Goal: Transaction & Acquisition: Purchase product/service

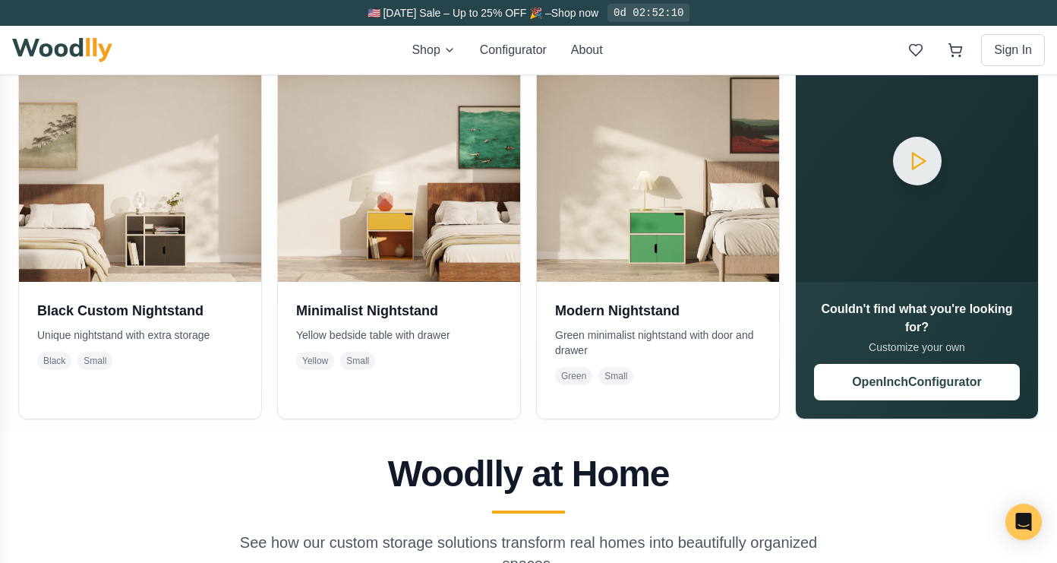
scroll to position [388, 0]
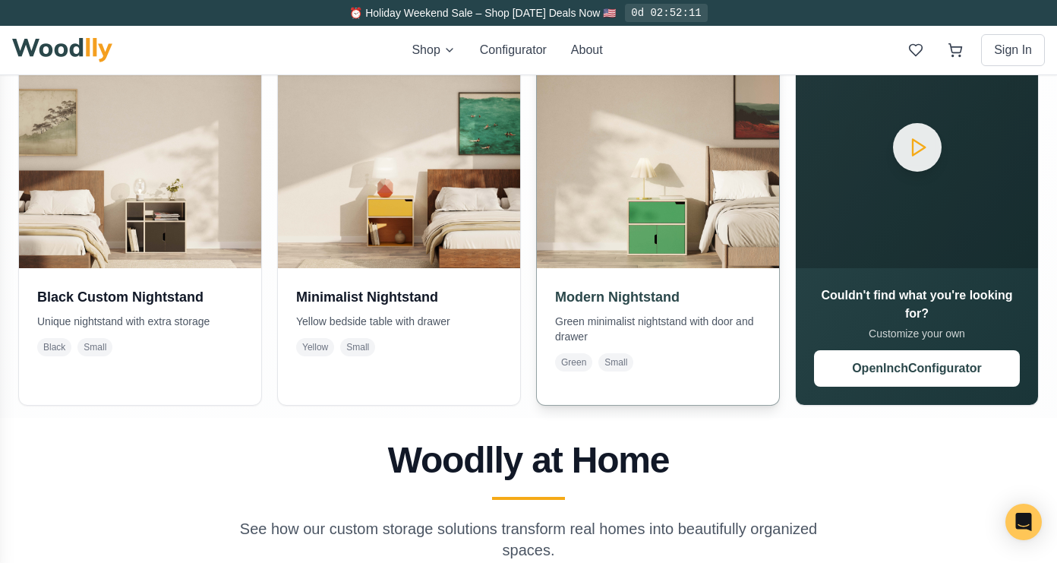
click at [625, 291] on h3 "Modern Nightstand" at bounding box center [658, 296] width 206 height 21
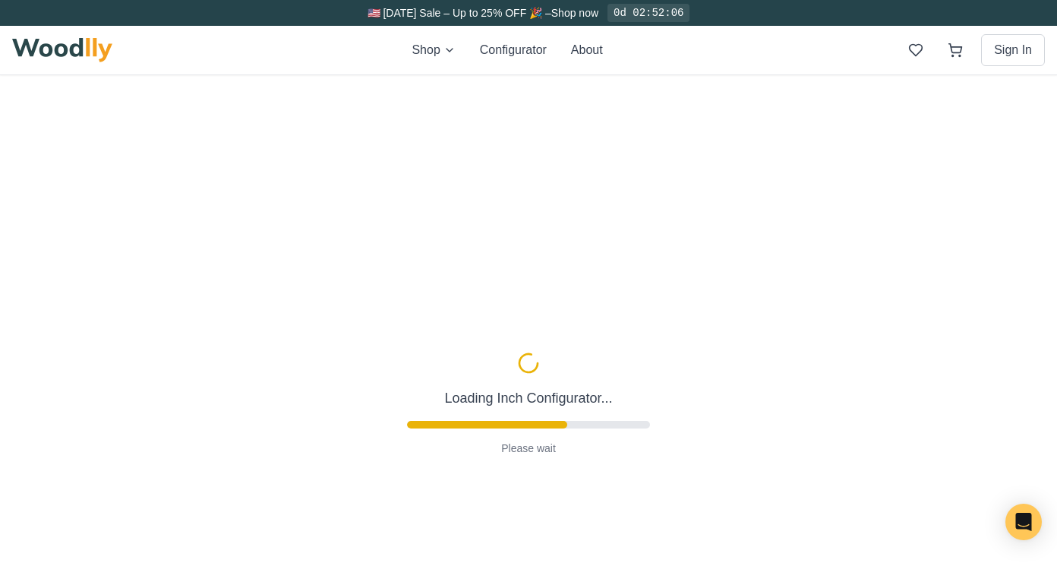
type input "2"
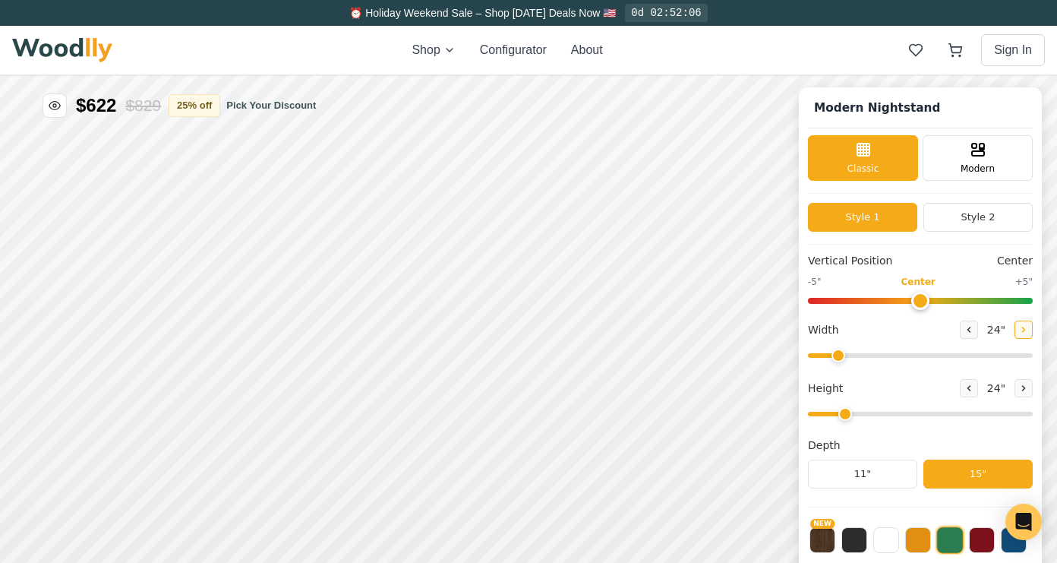
click at [1019, 328] on icon at bounding box center [1023, 329] width 9 height 9
type input "28"
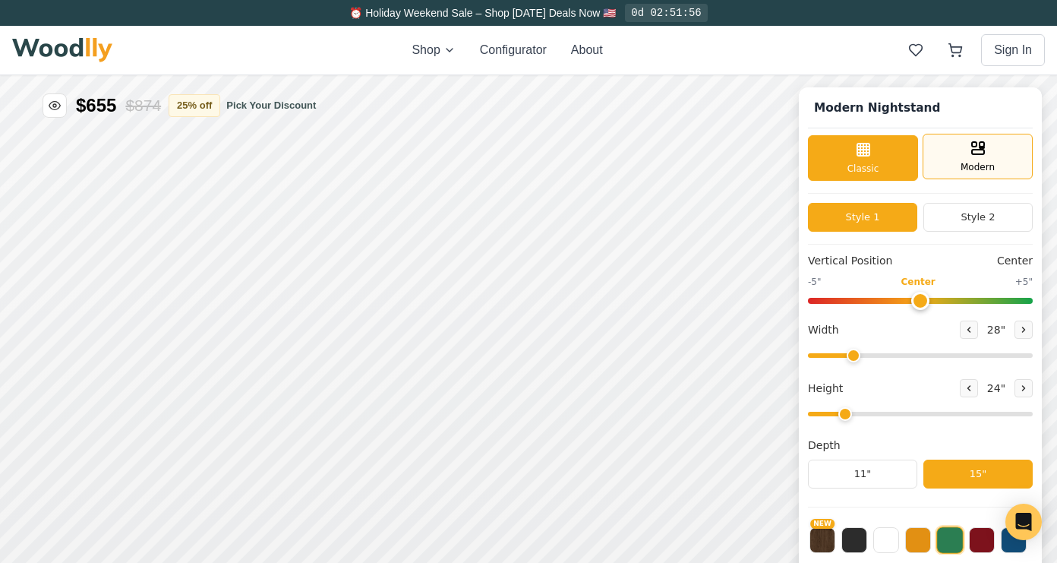
click at [989, 166] on span "Modern" at bounding box center [977, 167] width 34 height 14
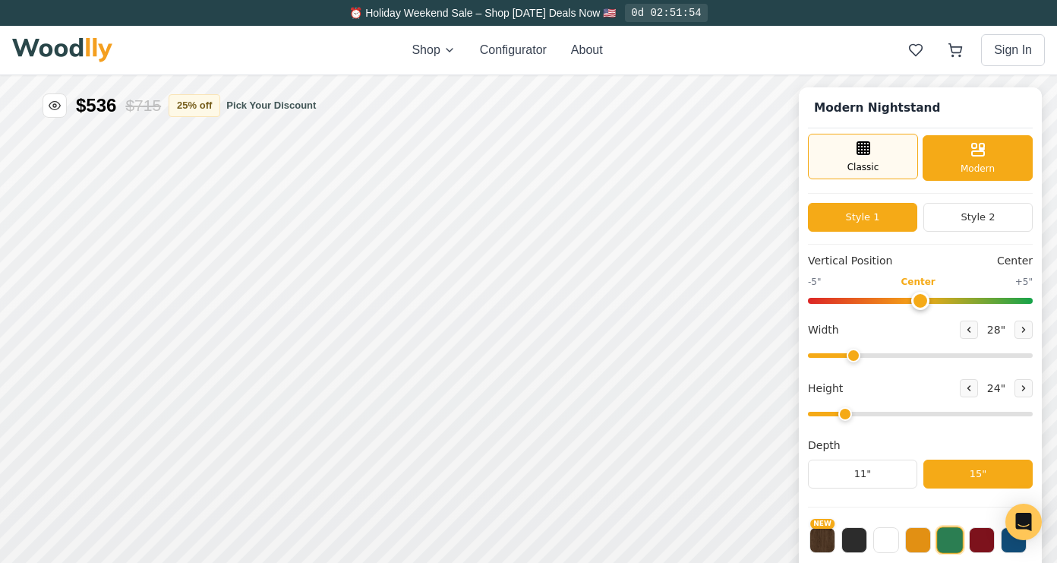
click at [875, 159] on div "Classic" at bounding box center [863, 157] width 110 height 46
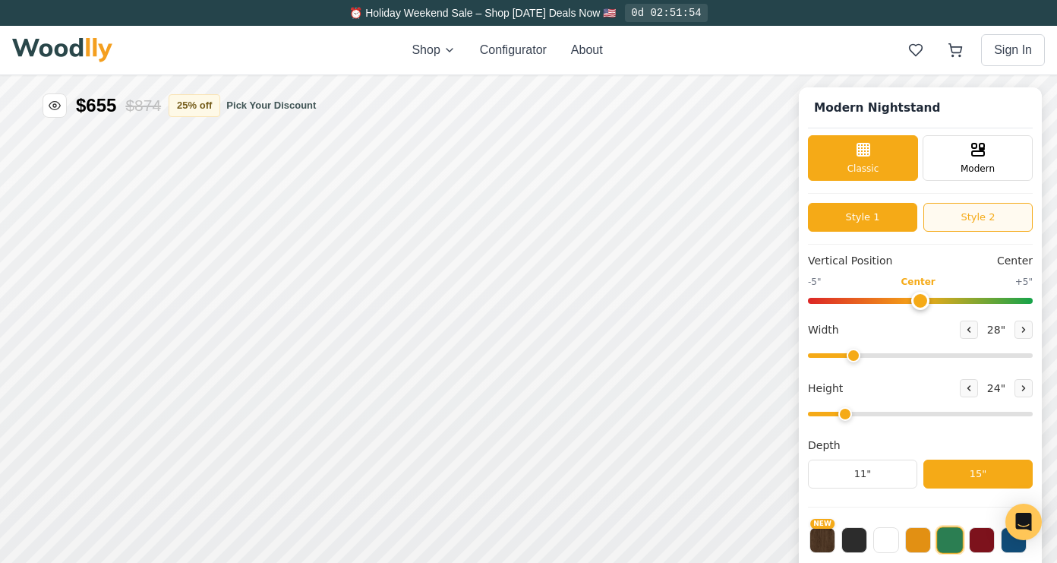
click at [935, 216] on button "Style 2" at bounding box center [977, 217] width 109 height 29
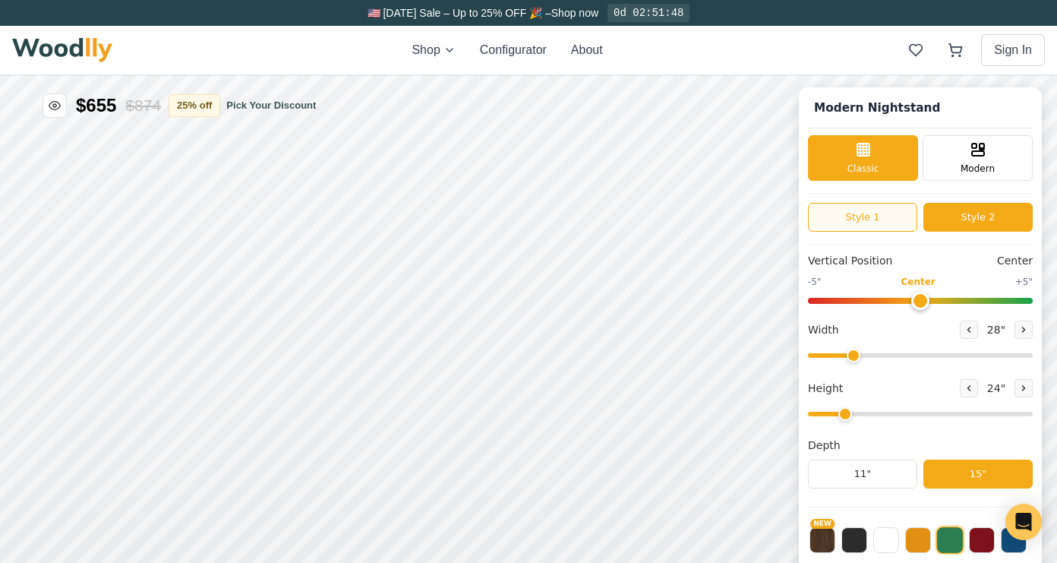
click at [863, 208] on button "Style 1" at bounding box center [862, 217] width 109 height 29
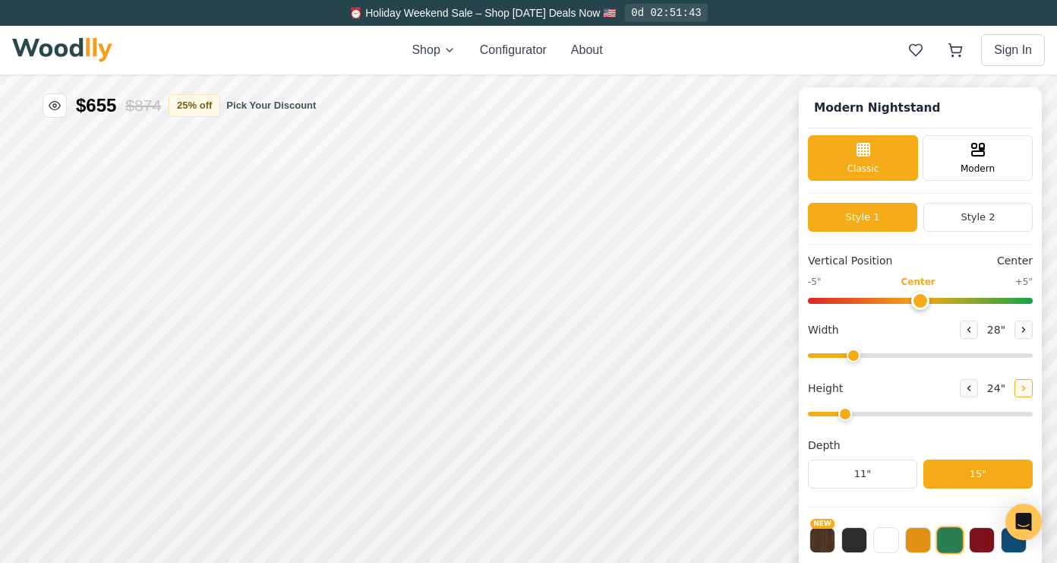
click at [1014, 386] on button at bounding box center [1023, 388] width 18 height 18
click at [968, 386] on icon at bounding box center [969, 388] width 2 height 5
type input "2"
drag, startPoint x: 917, startPoint y: 300, endPoint x: 876, endPoint y: 300, distance: 41.0
click at [876, 300] on input "range" at bounding box center [920, 301] width 225 height 6
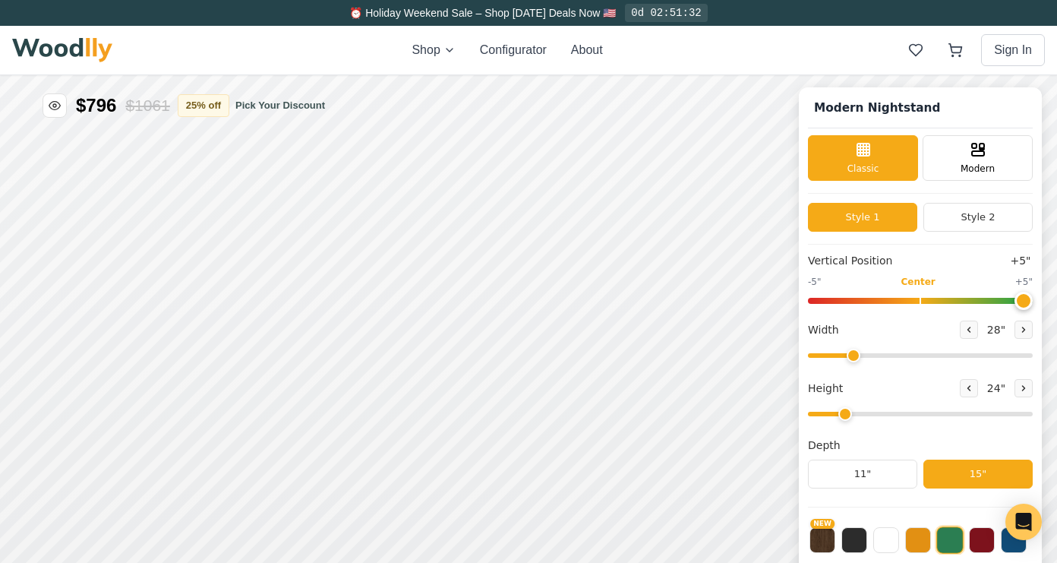
drag, startPoint x: 876, startPoint y: 300, endPoint x: 1037, endPoint y: 292, distance: 161.1
click at [1037, 292] on div "Modern Nightstand Classic Modern Style 1 Style 2 Vertical Position +5" -5" Cent…" at bounding box center [920, 400] width 243 height 626
drag, startPoint x: 1017, startPoint y: 298, endPoint x: 919, endPoint y: 303, distance: 98.1
type input "0"
click at [919, 303] on input "range" at bounding box center [920, 301] width 225 height 6
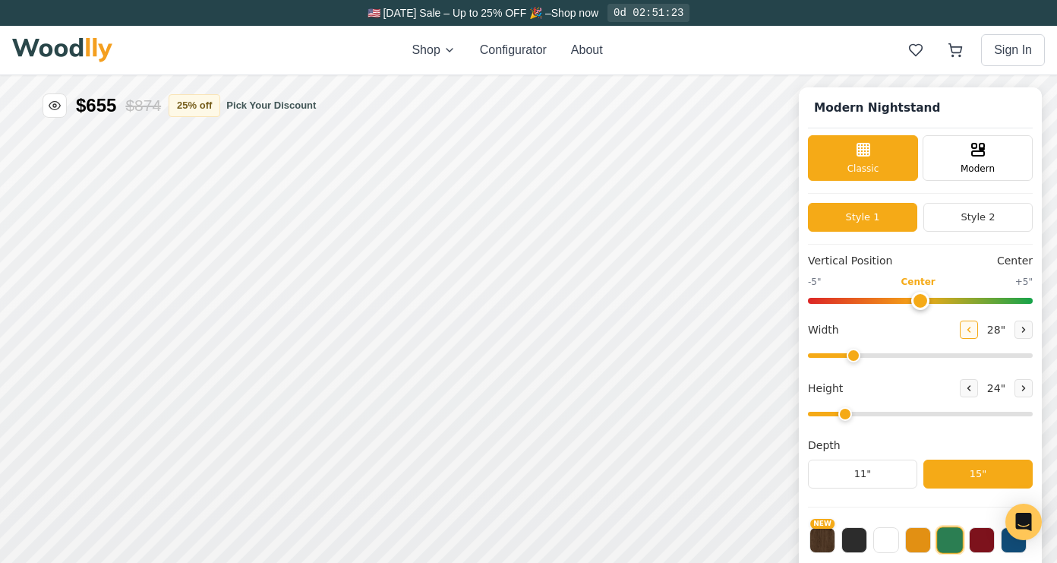
click at [960, 327] on button at bounding box center [969, 329] width 18 height 18
click at [1014, 323] on button at bounding box center [1023, 329] width 18 height 18
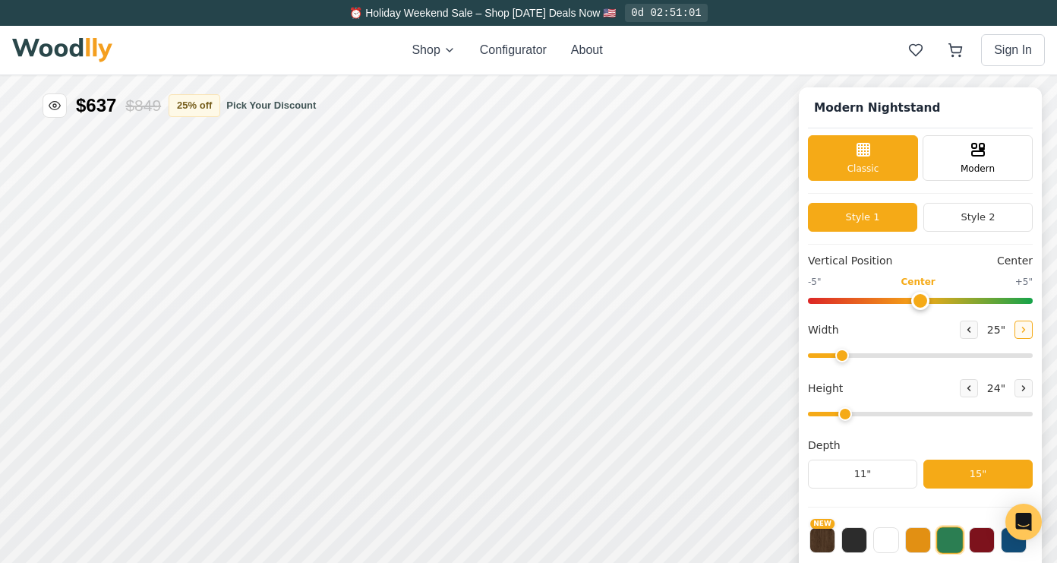
click at [1014, 323] on button at bounding box center [1023, 329] width 18 height 18
click at [964, 333] on icon at bounding box center [968, 329] width 9 height 9
type input "26"
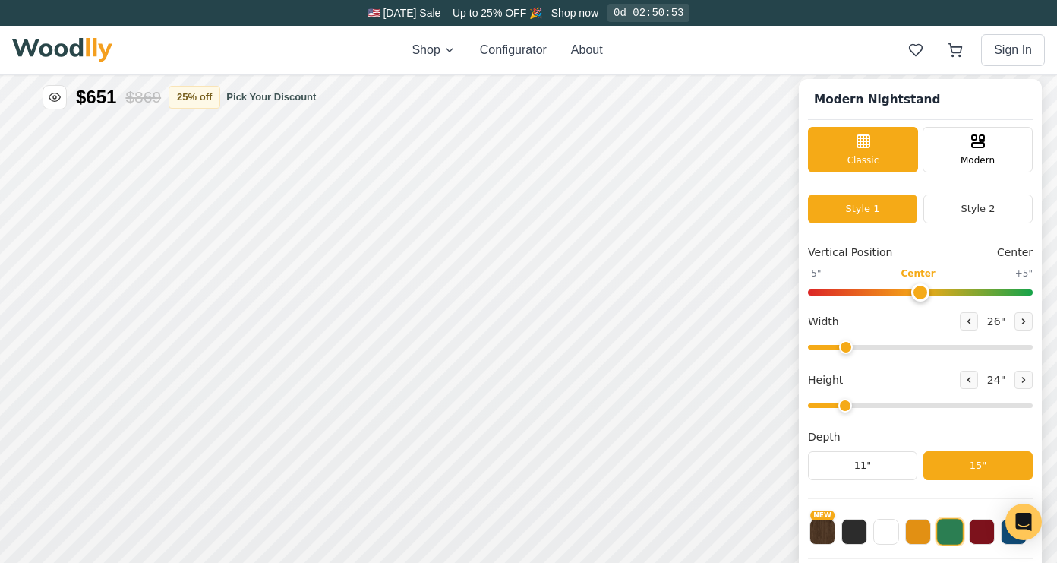
scroll to position [11, 0]
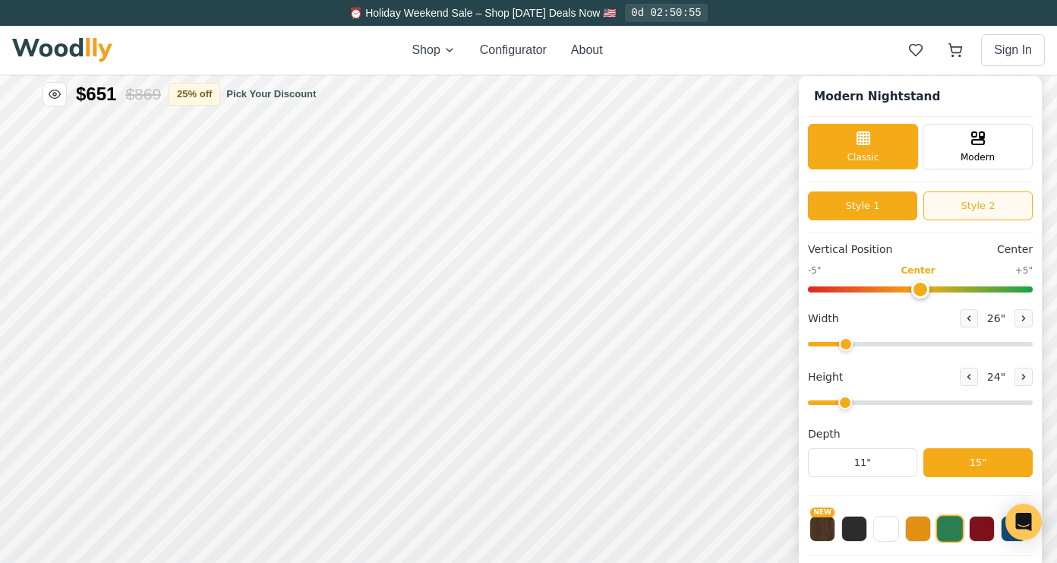
click at [960, 197] on button "Style 2" at bounding box center [977, 205] width 109 height 29
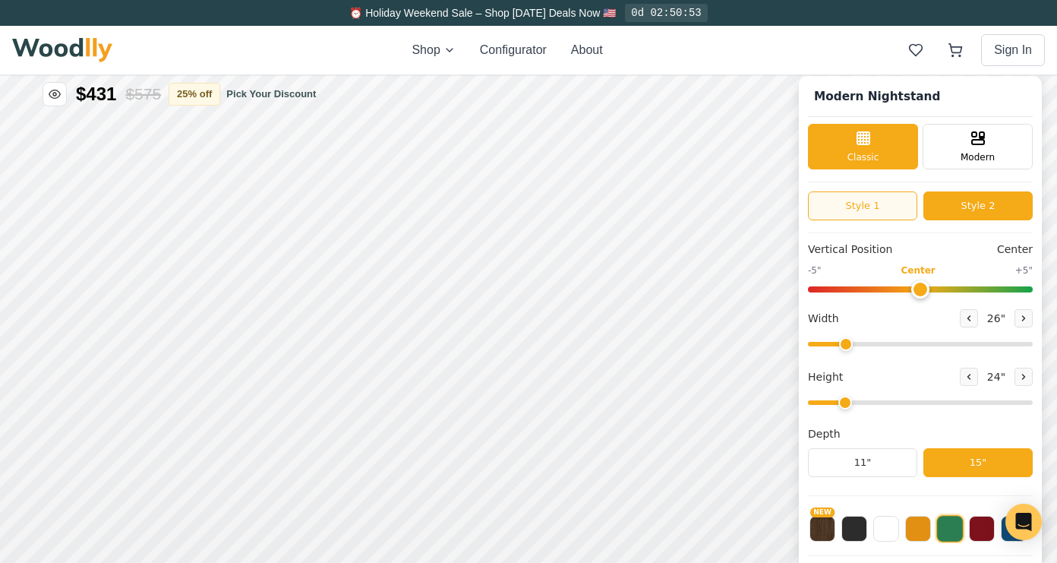
click at [891, 207] on button "Style 1" at bounding box center [862, 205] width 109 height 29
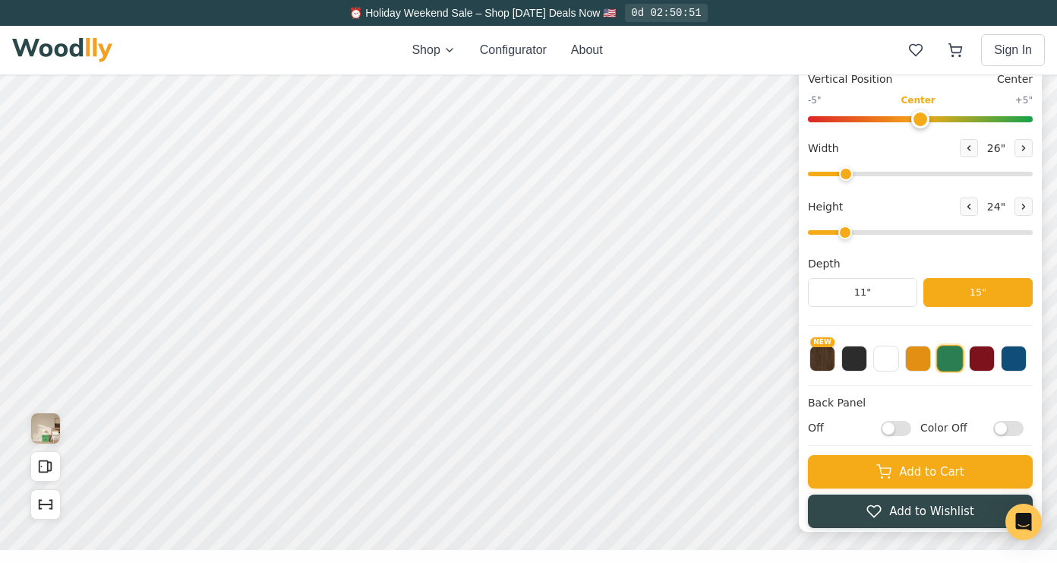
scroll to position [214, 0]
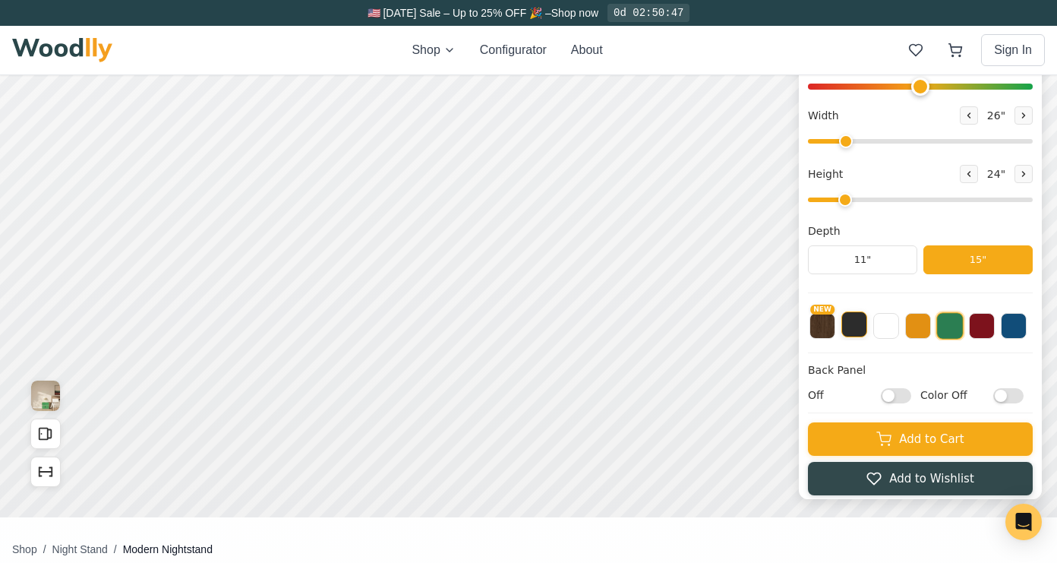
click at [851, 333] on button at bounding box center [854, 324] width 26 height 26
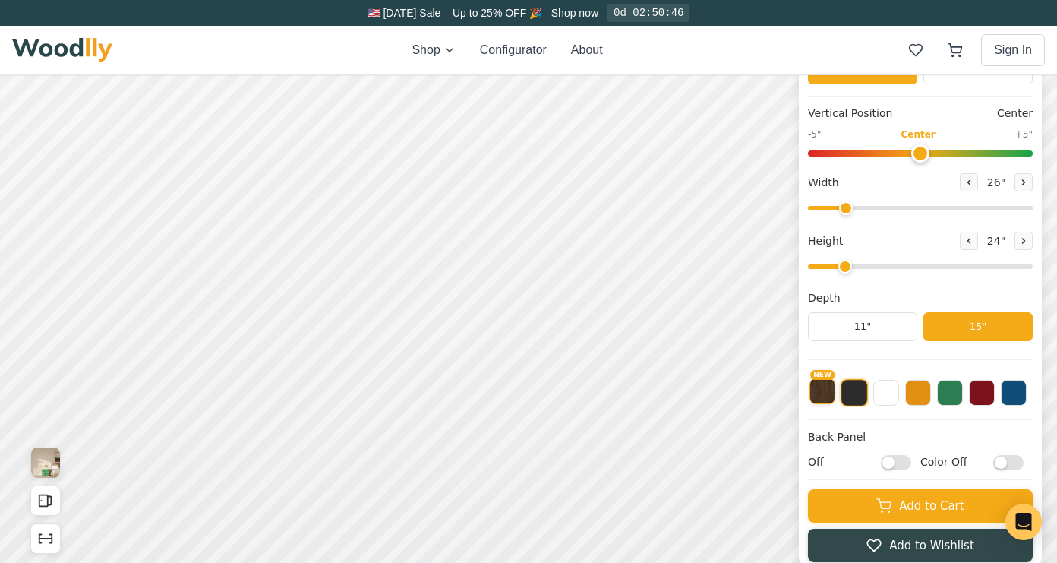
scroll to position [143, 0]
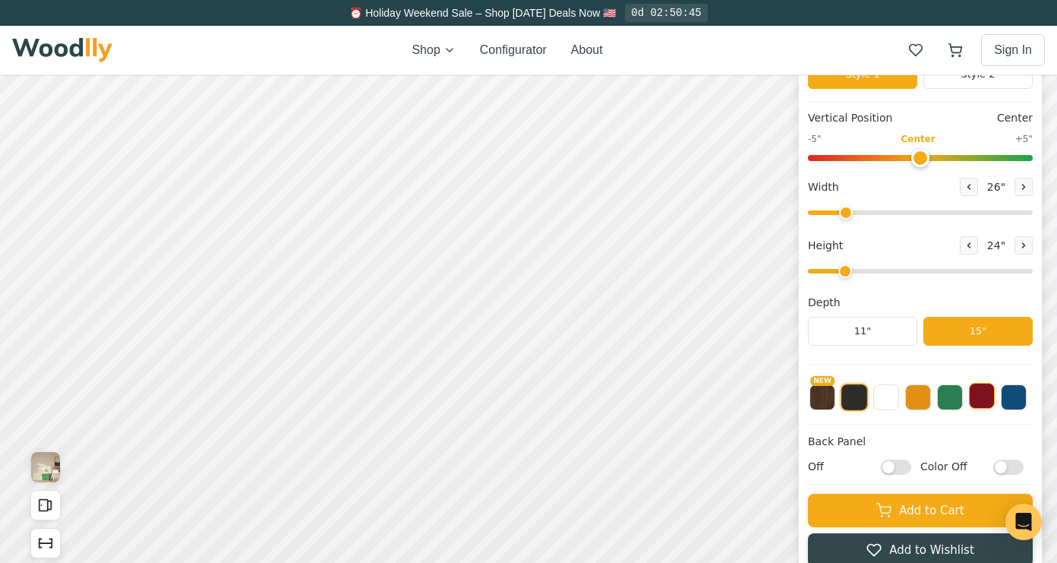
click at [980, 394] on button at bounding box center [982, 396] width 26 height 26
click at [1014, 400] on button at bounding box center [1014, 396] width 26 height 26
click at [855, 405] on button at bounding box center [854, 396] width 26 height 26
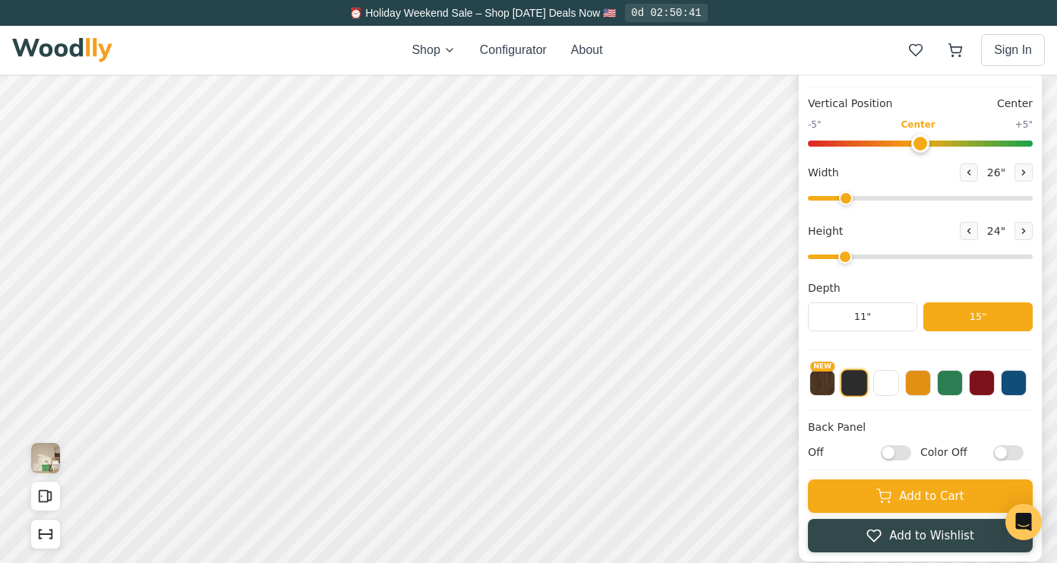
scroll to position [155, 0]
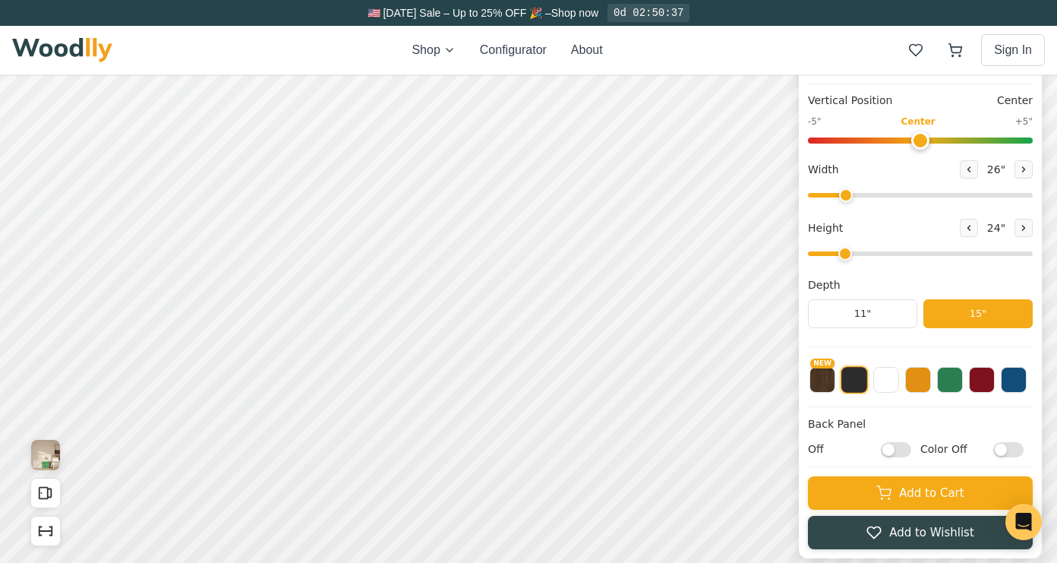
click at [897, 449] on input "Off" at bounding box center [896, 448] width 30 height 15
checkbox input "true"
click at [1011, 449] on input "Color Off" at bounding box center [1008, 448] width 30 height 15
click at [1011, 449] on input "Color On" at bounding box center [1008, 448] width 30 height 15
click at [1011, 449] on input "Color Off" at bounding box center [1008, 448] width 30 height 15
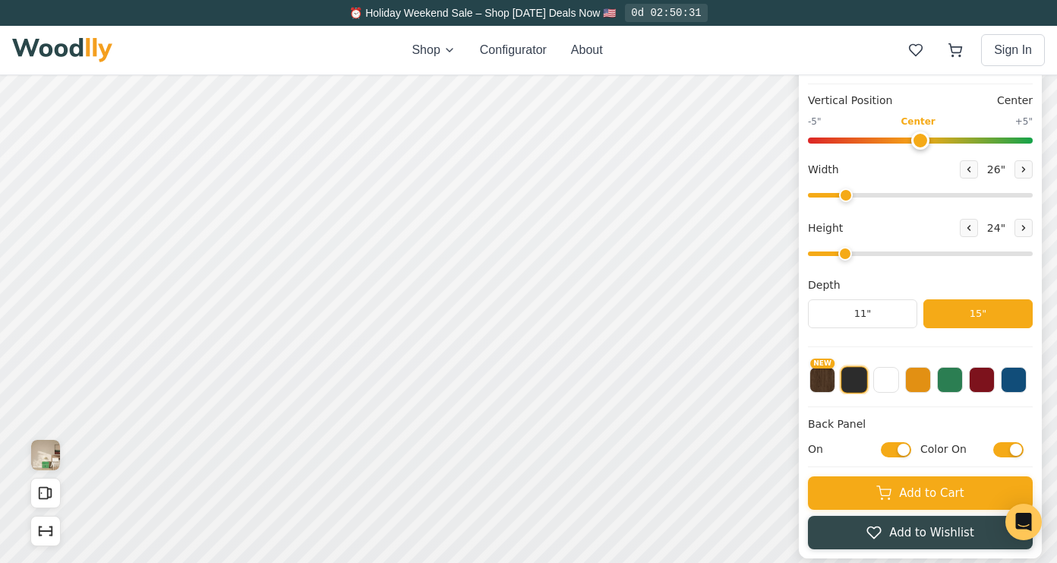
click at [1011, 449] on input "Color On" at bounding box center [1008, 448] width 30 height 15
checkbox input "false"
click at [900, 452] on input "On" at bounding box center [896, 448] width 30 height 15
click at [900, 452] on input "Off" at bounding box center [896, 448] width 30 height 15
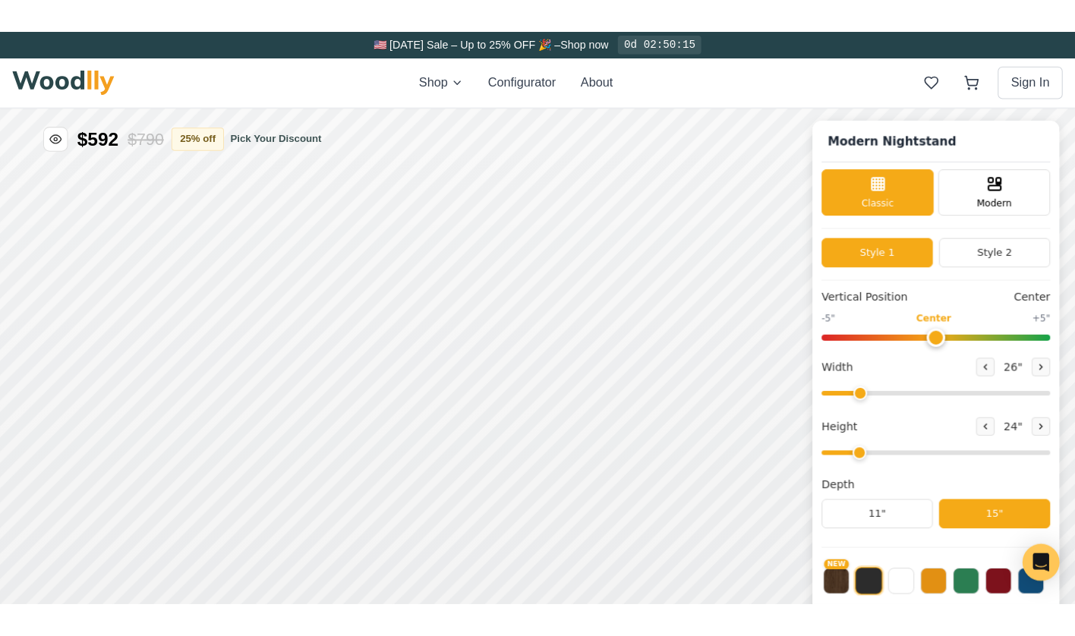
scroll to position [0, 0]
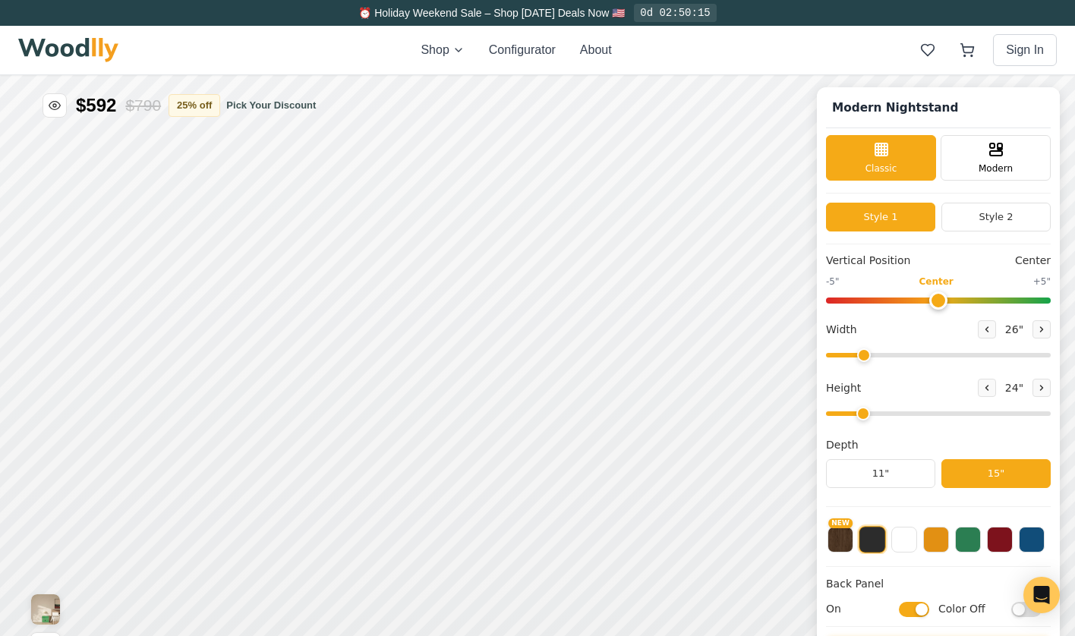
click at [912, 562] on input "On" at bounding box center [914, 608] width 30 height 15
click at [912, 562] on input "Off" at bounding box center [914, 608] width 30 height 15
checkbox input "true"
click at [1015, 562] on input "Color Off" at bounding box center [1026, 608] width 30 height 15
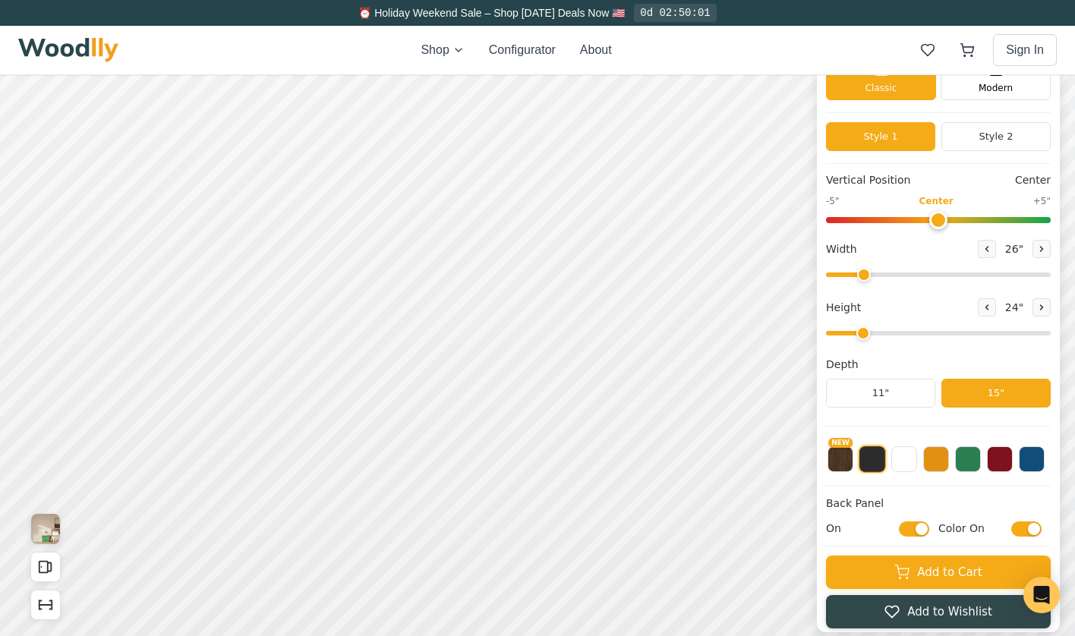
click at [1020, 525] on input "Color On" at bounding box center [1026, 528] width 30 height 15
checkbox input "false"
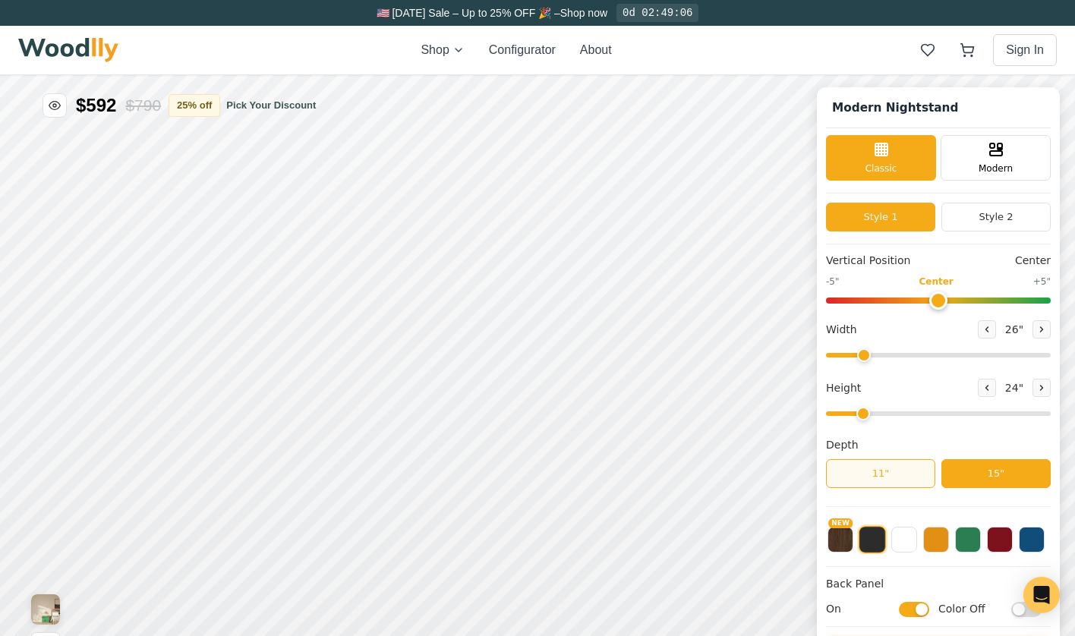
click at [906, 470] on button "11"" at bounding box center [880, 473] width 109 height 29
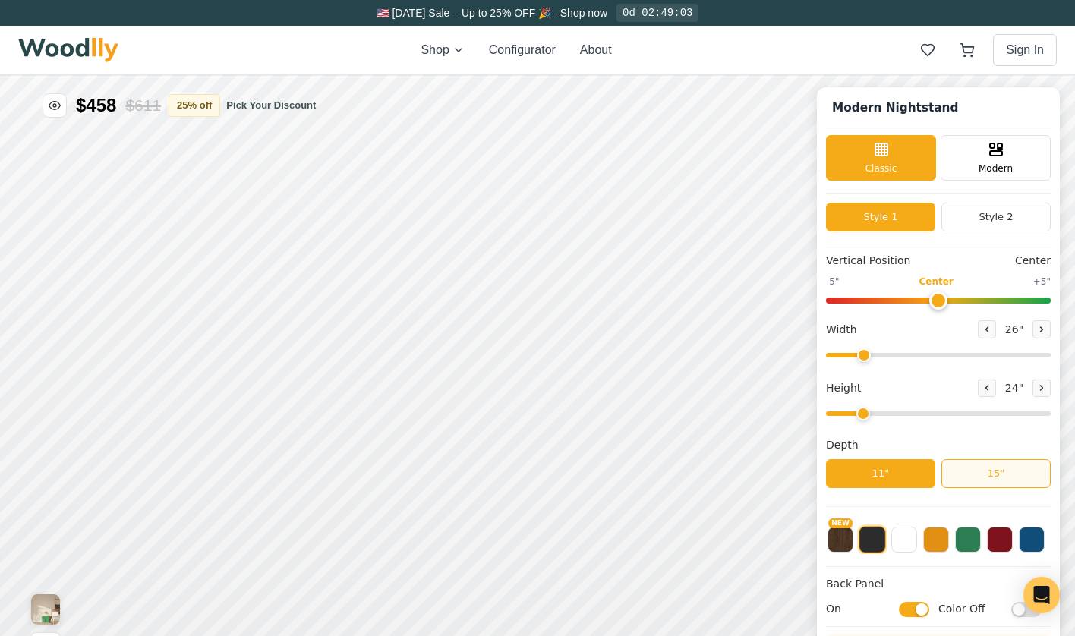
click at [992, 477] on button "15"" at bounding box center [995, 473] width 109 height 29
